Goal: Information Seeking & Learning: Understand process/instructions

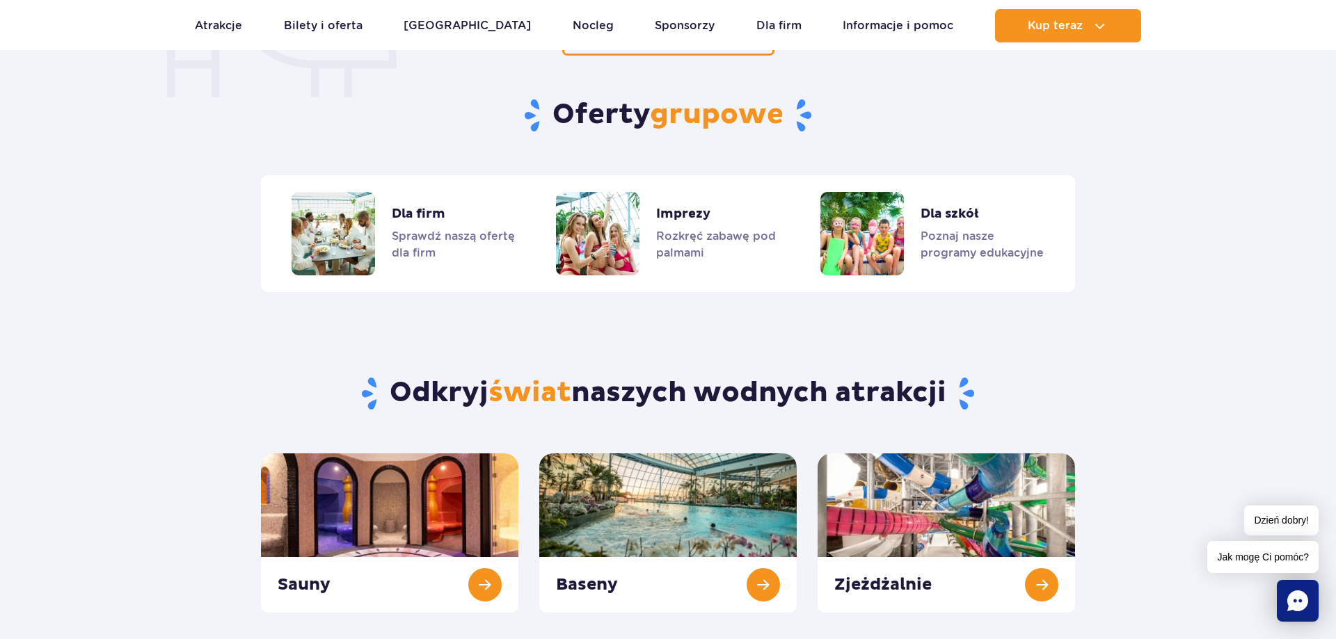
scroll to position [1490, 0]
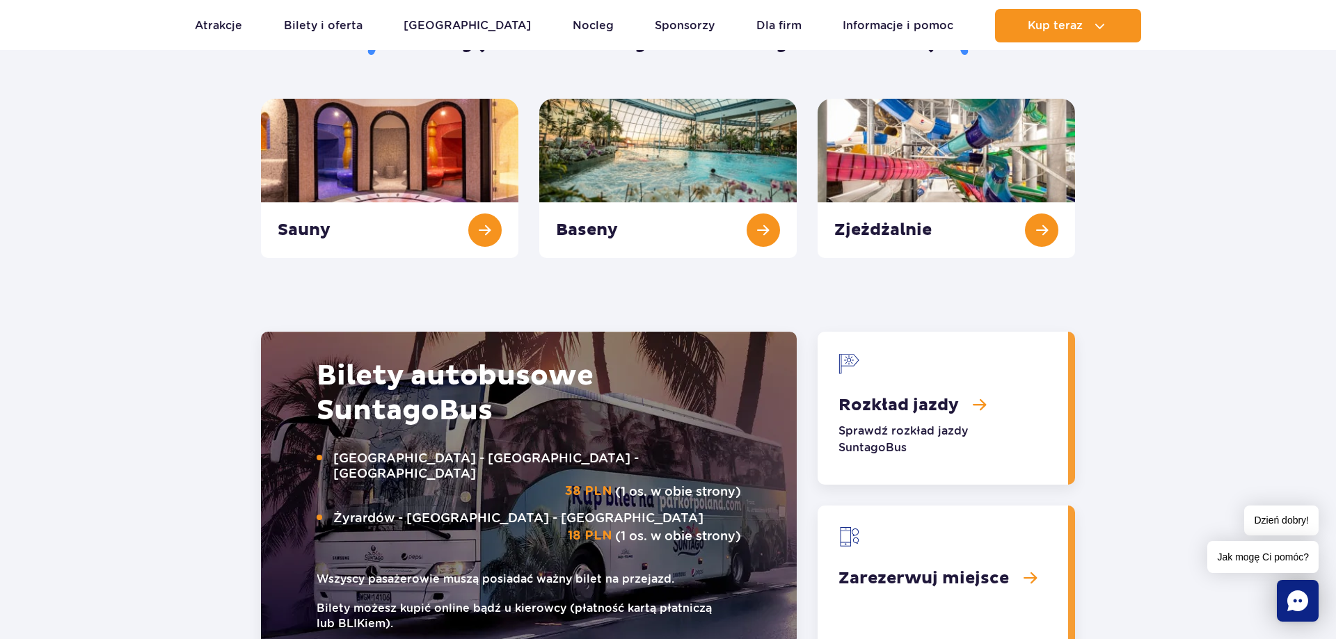
click at [909, 406] on link "Rozkład jazdy" at bounding box center [943, 408] width 250 height 153
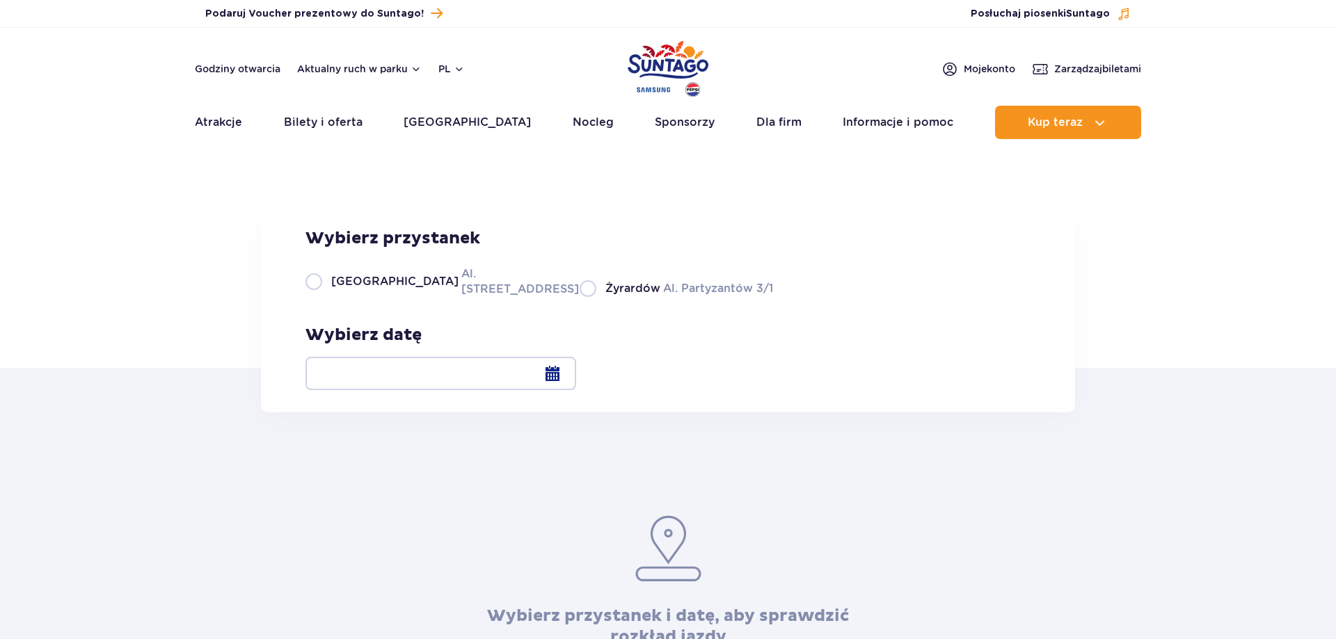
click at [605, 296] on span "Żyrardów" at bounding box center [632, 288] width 55 height 15
click at [582, 297] on input "Żyrardów Al. Partyzantów 3/1" at bounding box center [587, 295] width 15 height 3
radio input "true"
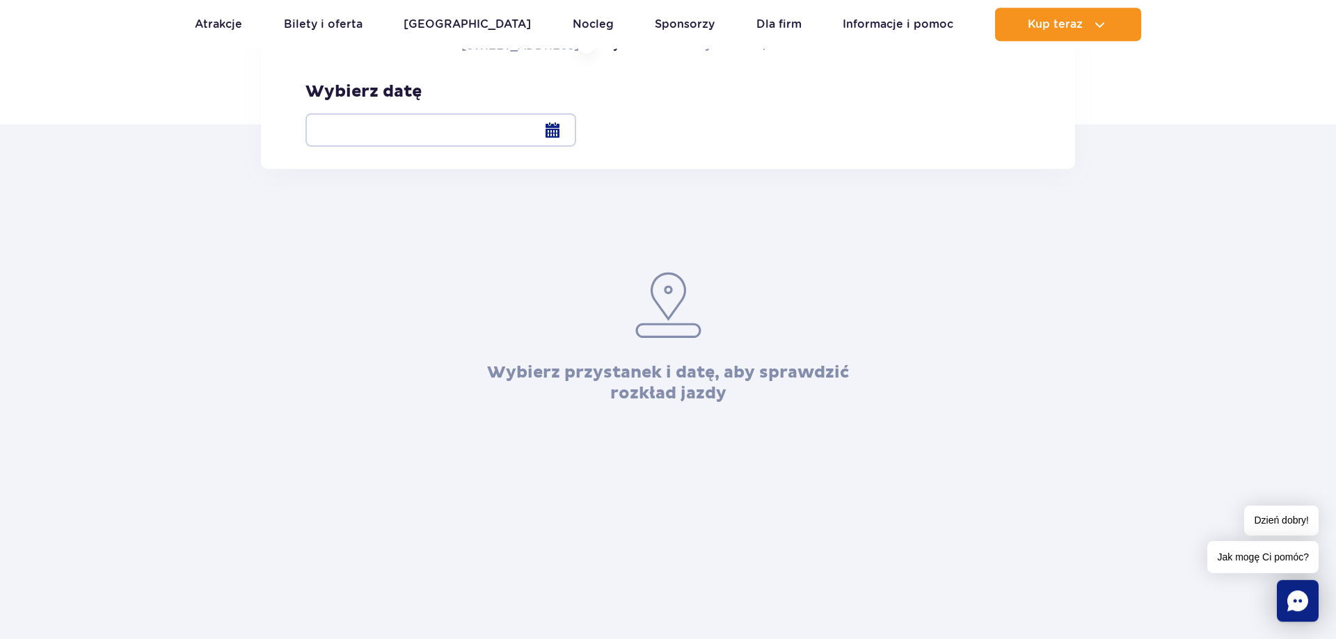
scroll to position [284, 0]
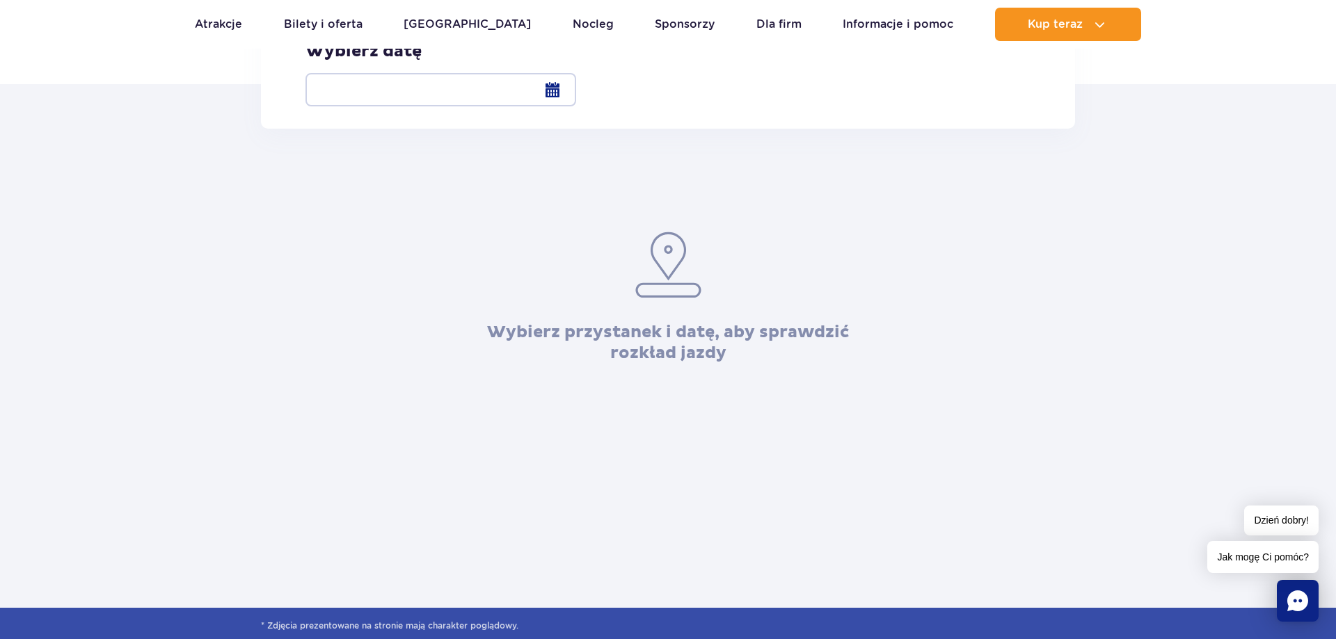
click at [576, 84] on div at bounding box center [440, 89] width 271 height 33
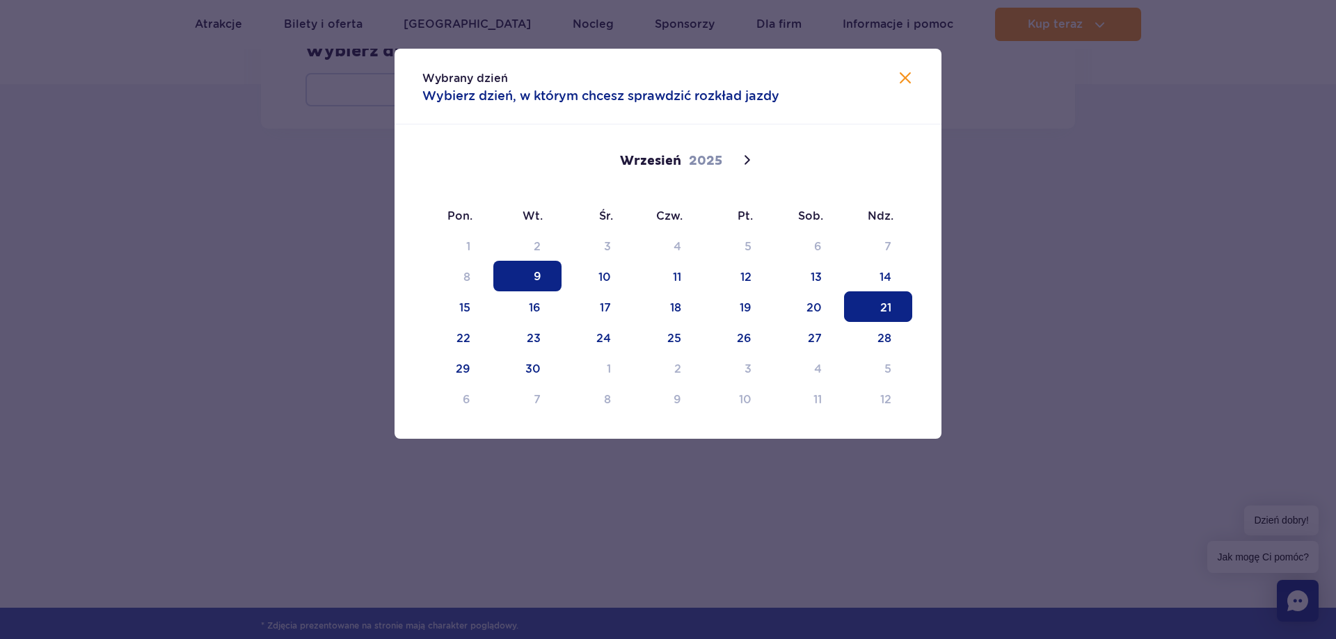
click at [889, 306] on span "21" at bounding box center [878, 307] width 68 height 31
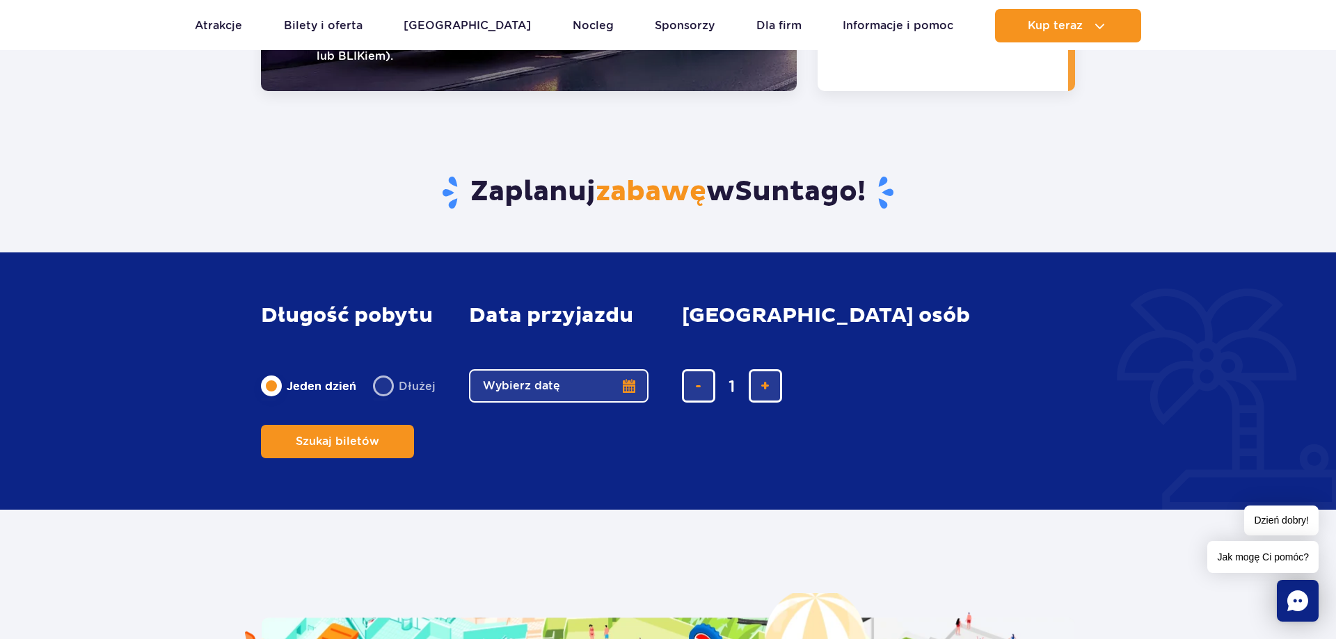
scroll to position [1703, 0]
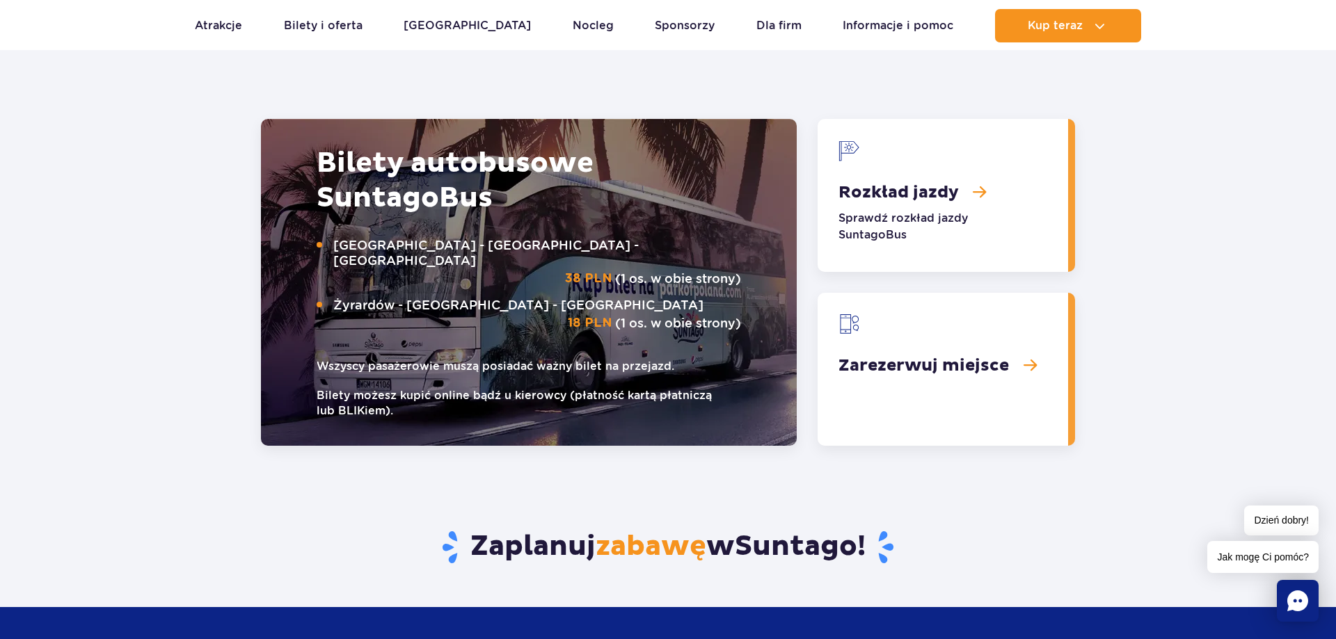
click at [886, 186] on link "Rozkład jazdy" at bounding box center [943, 195] width 250 height 153
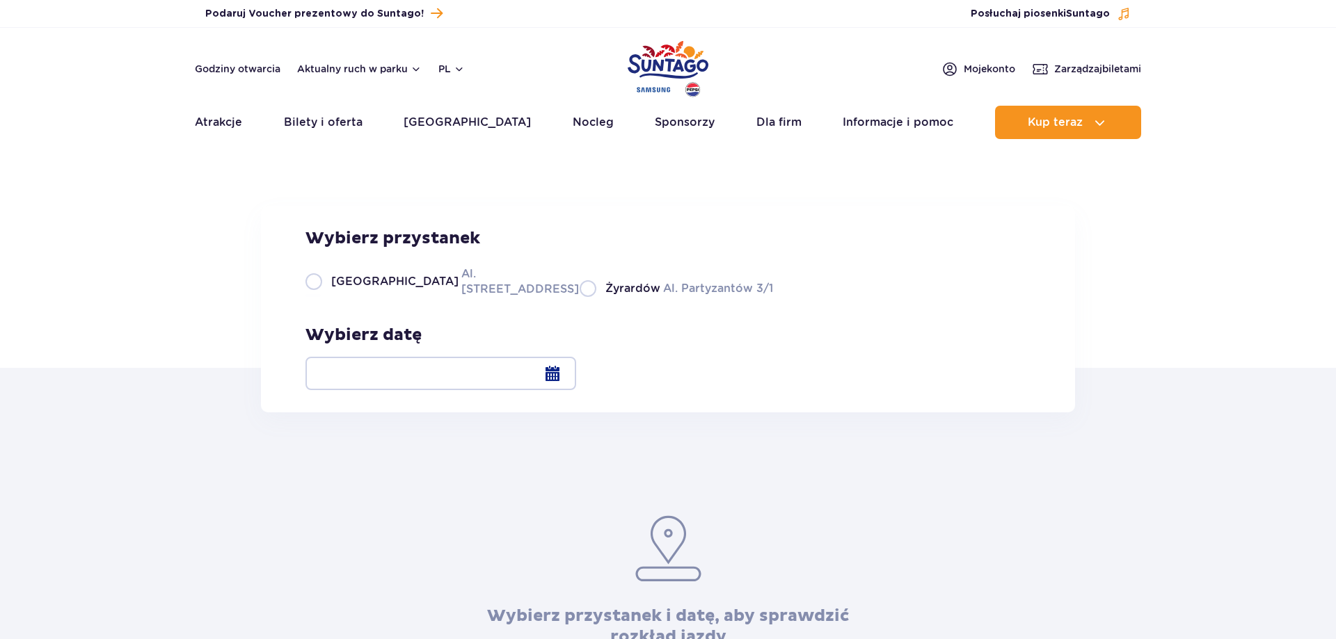
click at [608, 297] on label "Żyrardów Al. Partyzantów 3/1" at bounding box center [676, 288] width 193 height 17
click at [595, 297] on input "Żyrardów Al. Partyzantów 3/1" at bounding box center [587, 295] width 15 height 3
radio input "true"
click at [576, 369] on div at bounding box center [440, 373] width 271 height 33
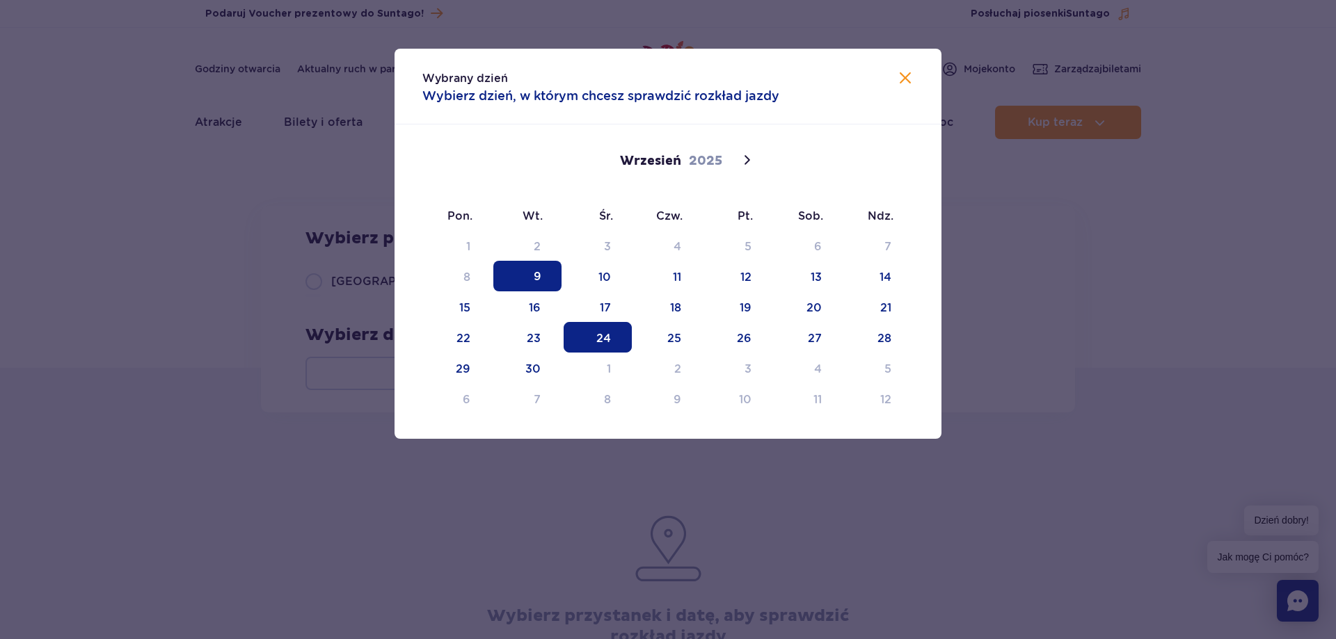
click at [616, 328] on span "24" at bounding box center [598, 337] width 68 height 31
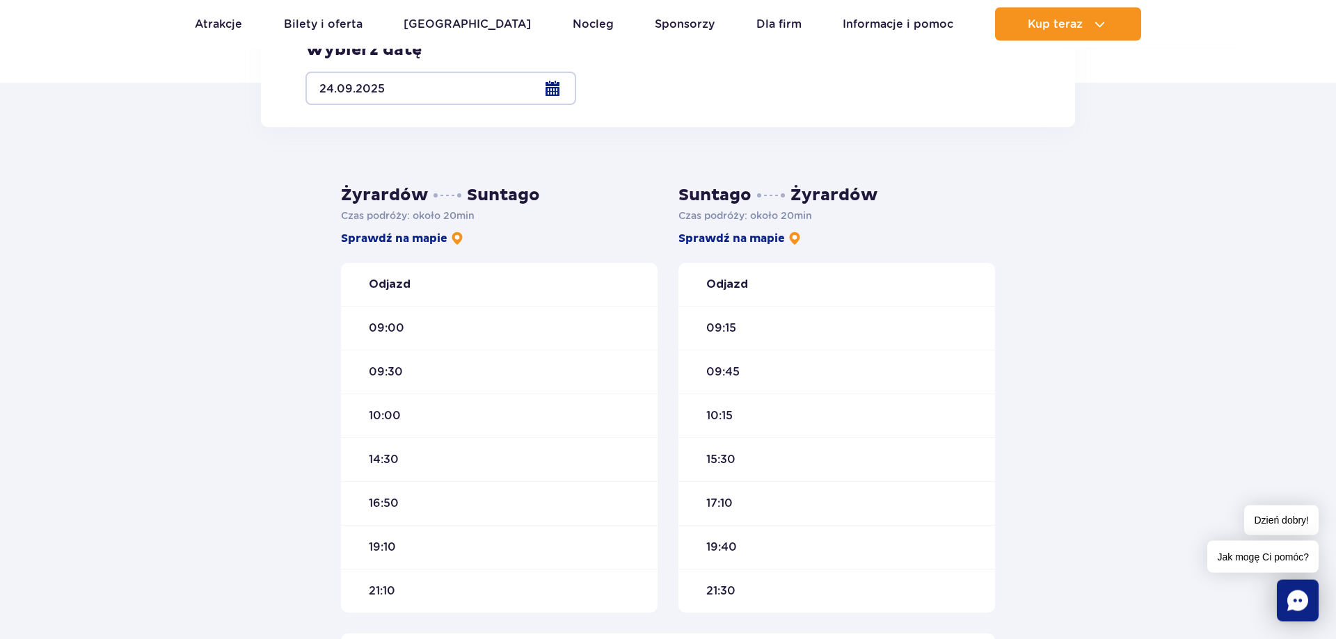
scroll to position [355, 0]
